Goal: Navigation & Orientation: Find specific page/section

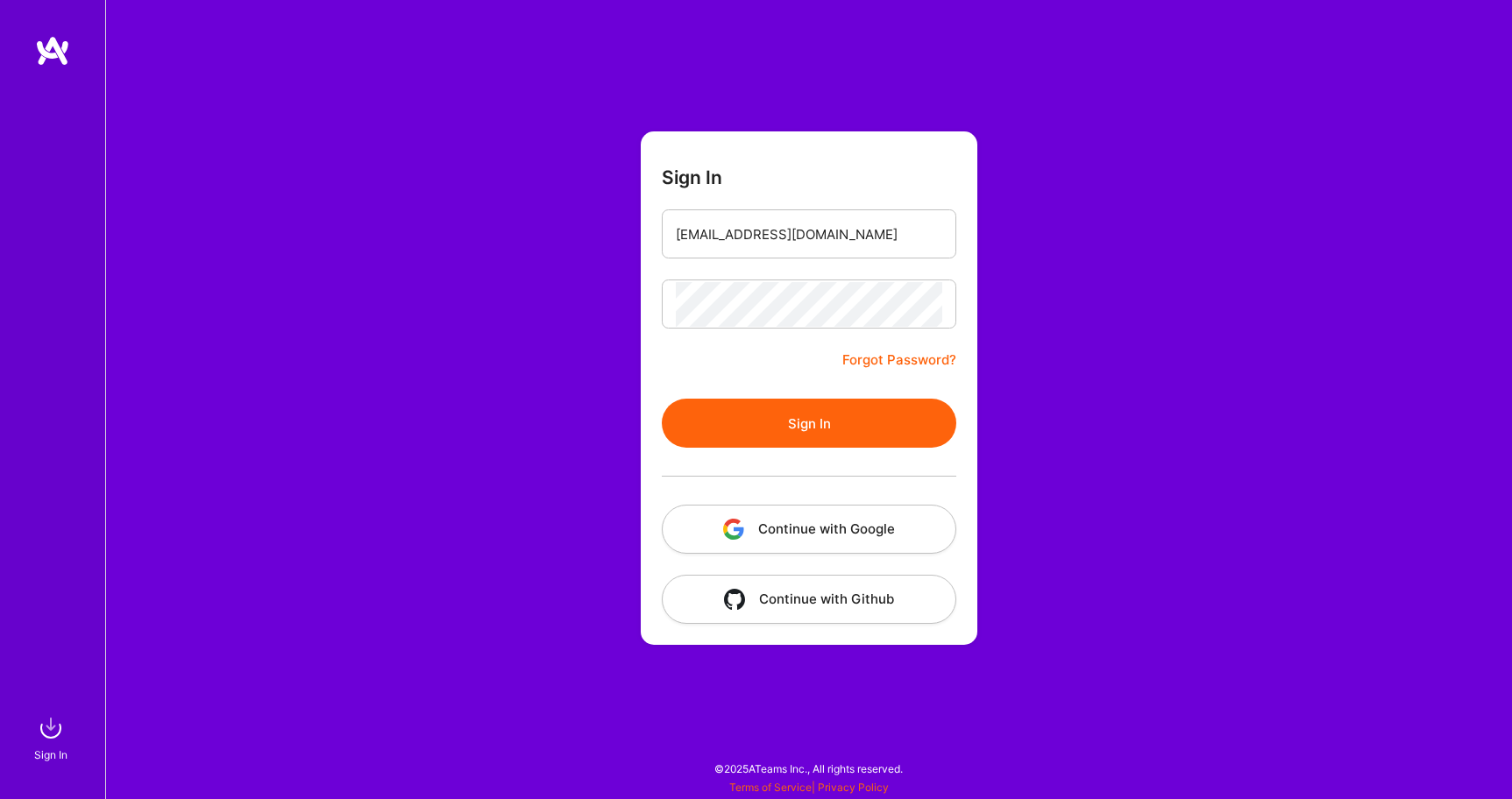
click at [786, 415] on button "Sign In" at bounding box center [809, 423] width 294 height 49
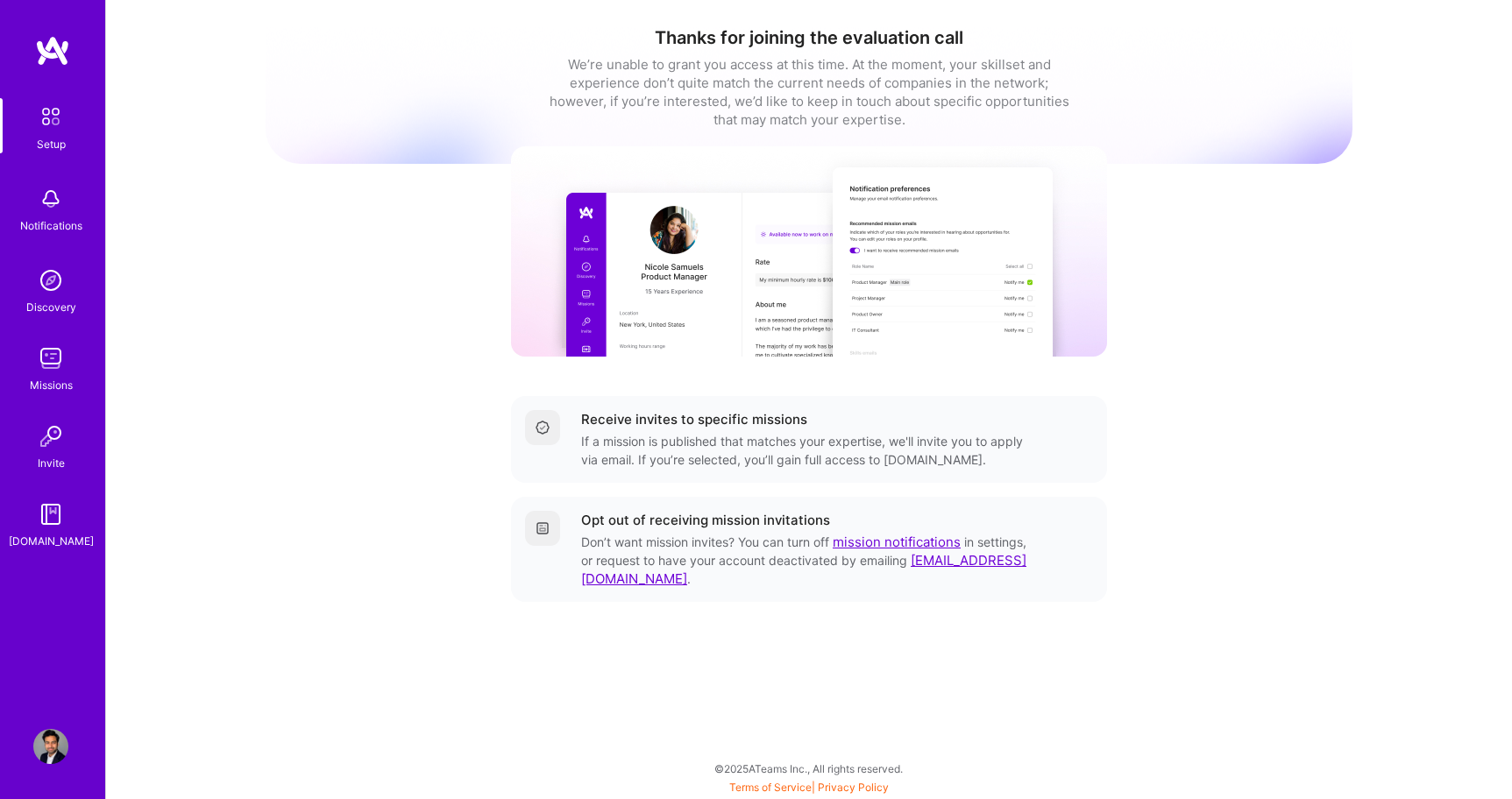
click at [49, 372] on img at bounding box center [51, 359] width 35 height 35
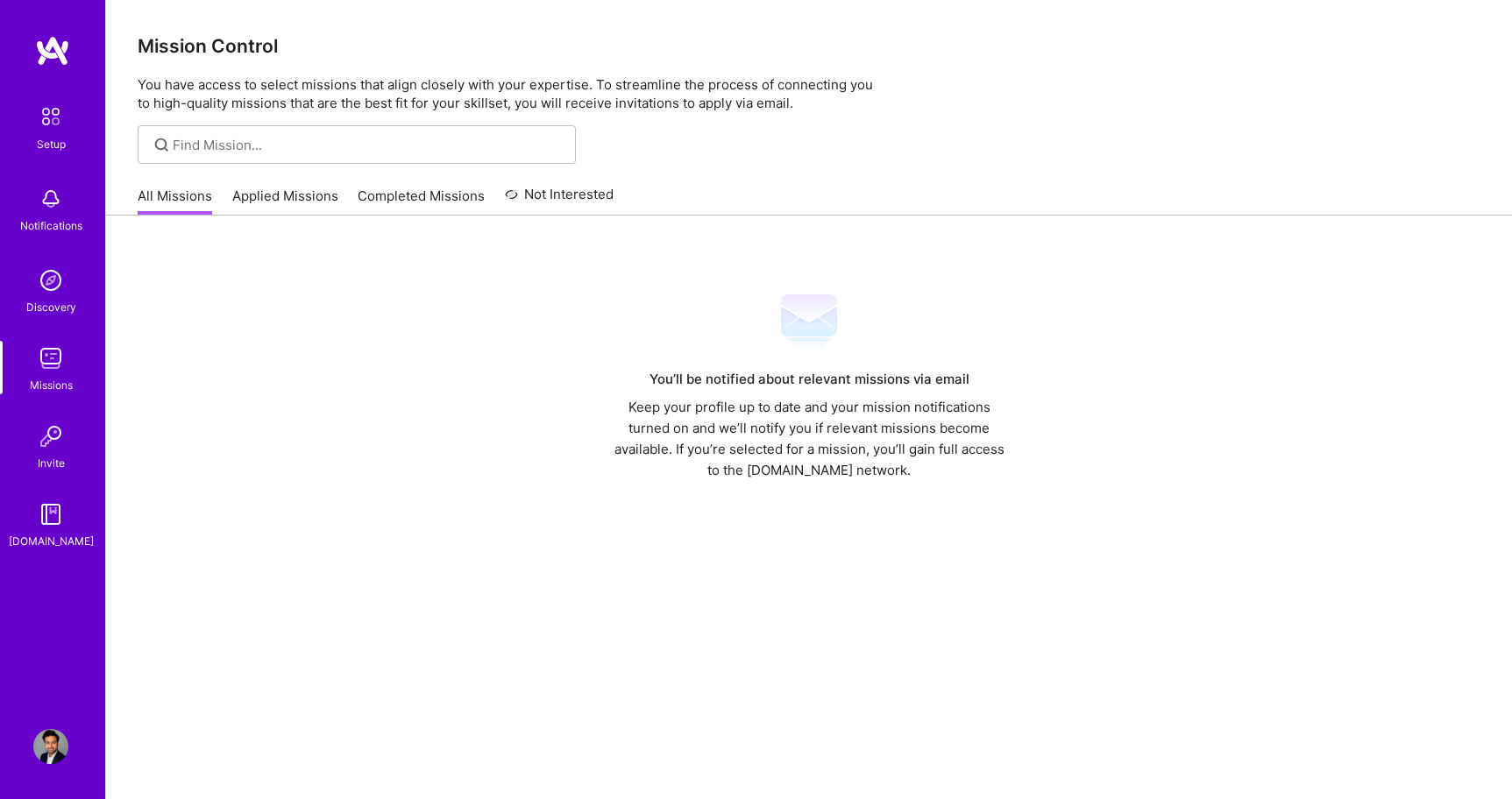
click at [695, 361] on div "You’ll be notified about relevant missions via email Keep your profile up to da…" at bounding box center [810, 386] width 405 height 188
